Goal: Task Accomplishment & Management: Use online tool/utility

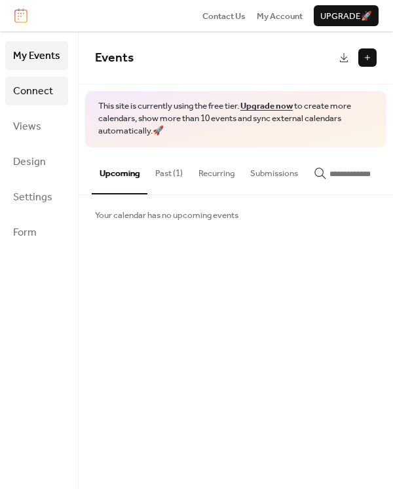
drag, startPoint x: 27, startPoint y: 91, endPoint x: 33, endPoint y: 98, distance: 8.8
click at [27, 91] on span "Connect" at bounding box center [33, 91] width 40 height 21
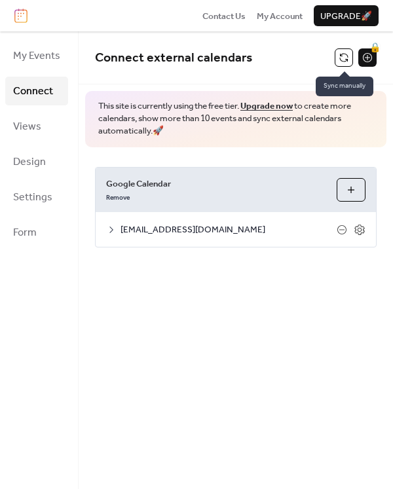
click at [340, 55] on button at bounding box center [344, 57] width 18 height 18
